Goal: Register for event/course

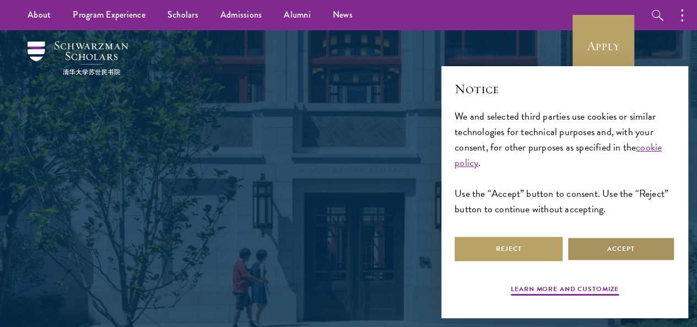
click at [628, 242] on button "Accept" at bounding box center [621, 248] width 108 height 25
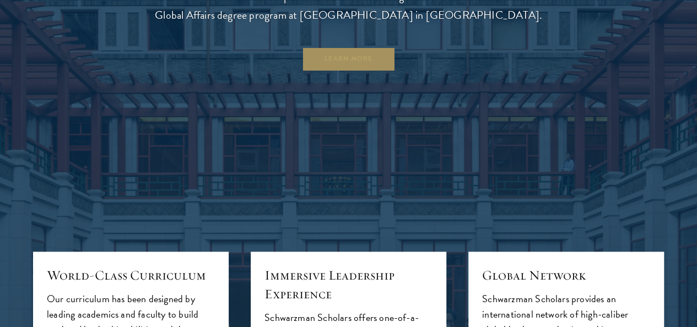
scroll to position [896, 0]
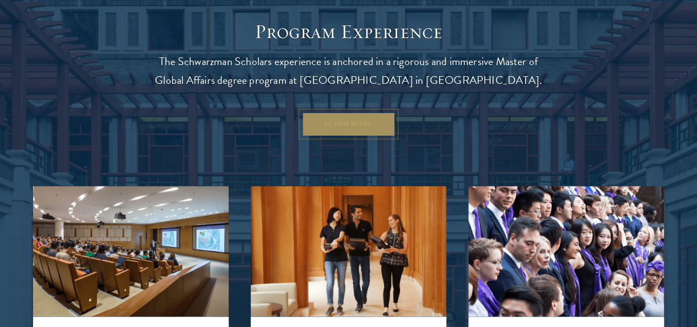
click at [377, 136] on link "Learn More" at bounding box center [348, 123] width 94 height 25
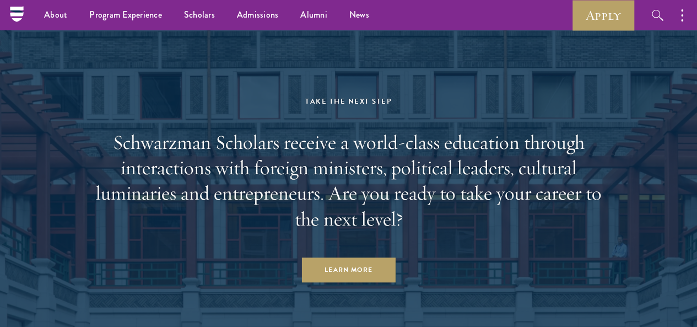
scroll to position [5459, 0]
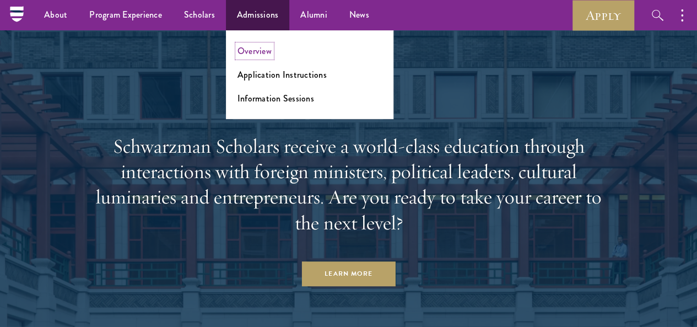
click at [258, 49] on link "Overview" at bounding box center [255, 51] width 34 height 13
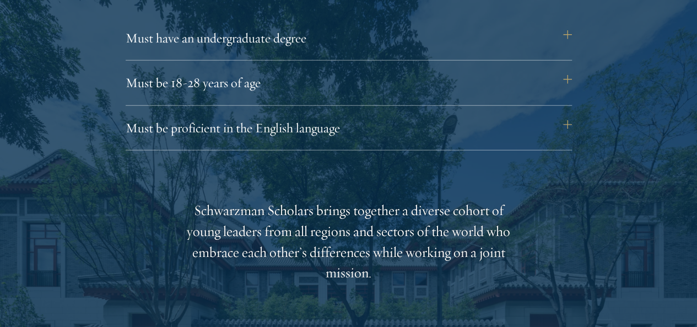
scroll to position [1556, 0]
click at [311, 34] on button "Must have an undergraduate degree" at bounding box center [354, 38] width 446 height 26
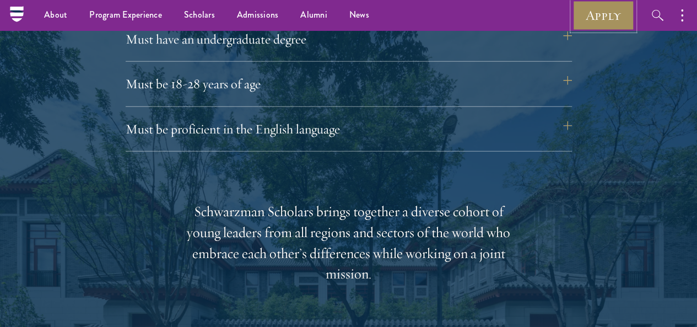
click at [577, 26] on link "Apply" at bounding box center [604, 15] width 62 height 30
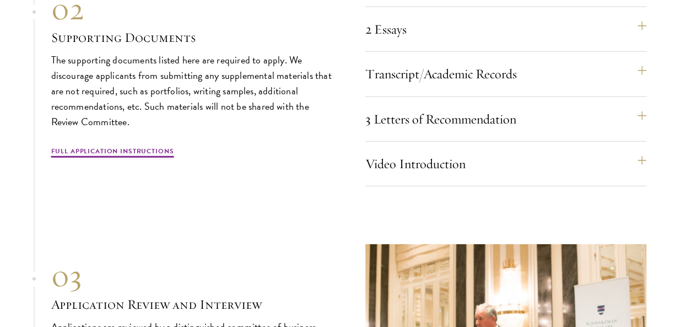
scroll to position [3580, 0]
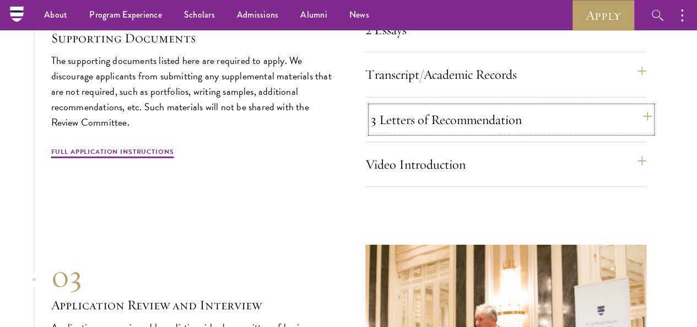
click at [638, 133] on button "3 Letters of Recommendation" at bounding box center [511, 119] width 281 height 26
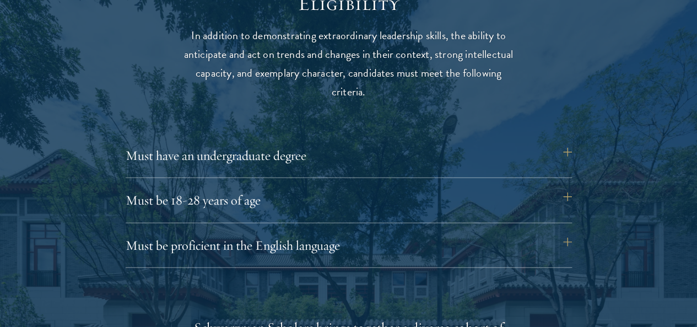
scroll to position [1440, 0]
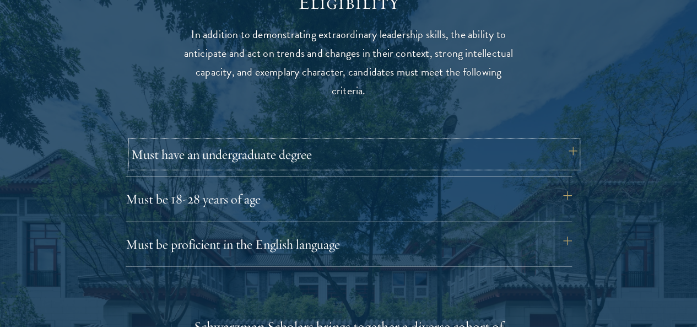
click at [567, 141] on button "Must have an undergraduate degree" at bounding box center [354, 154] width 446 height 26
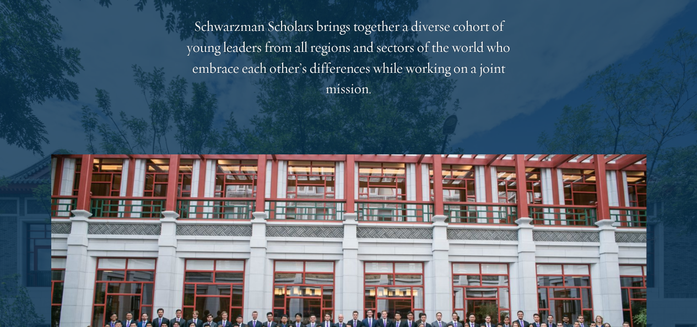
scroll to position [1898, 0]
